Goal: Task Accomplishment & Management: Use online tool/utility

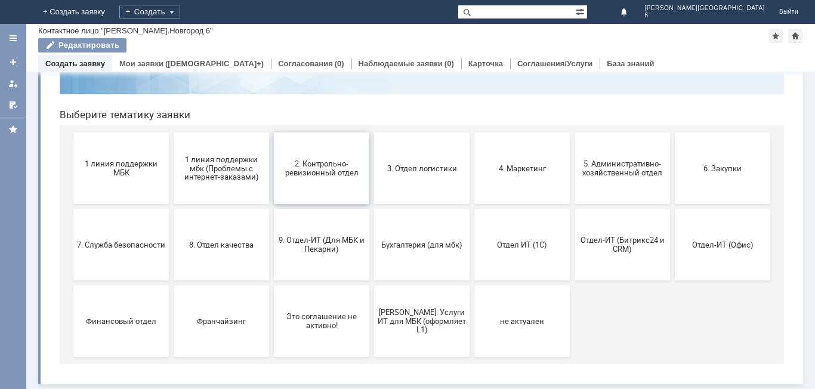
scroll to position [97, 0]
click at [327, 181] on button "2. Контрольно-ревизионный отдел" at bounding box center [321, 168] width 95 height 72
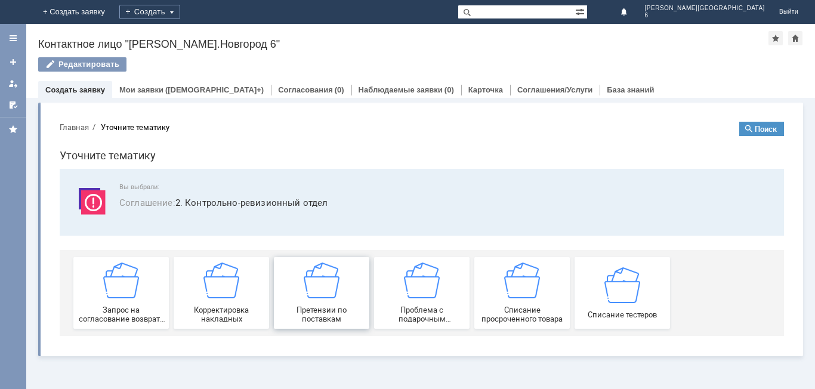
click at [331, 311] on span "Претензии по поставкам" at bounding box center [321, 314] width 88 height 18
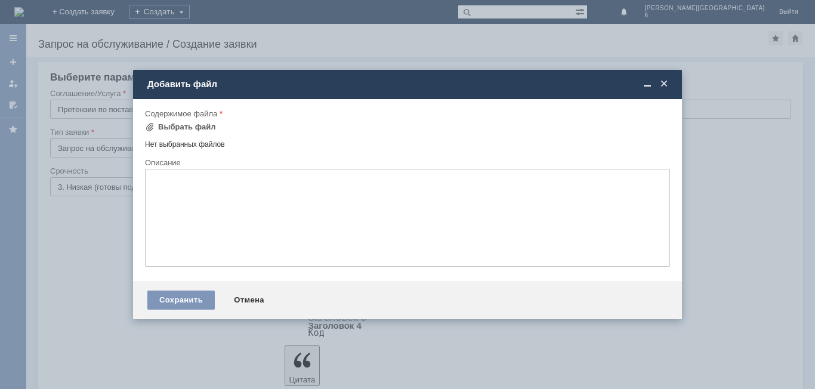
click at [665, 81] on span at bounding box center [664, 84] width 12 height 11
